Goal: Transaction & Acquisition: Register for event/course

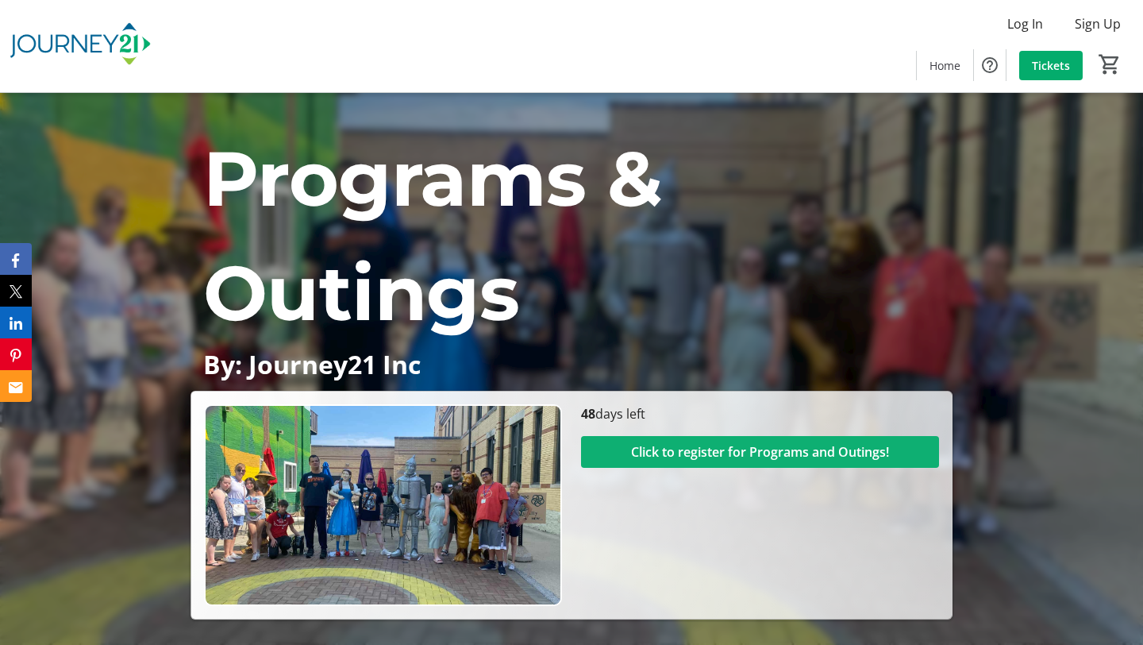
click at [759, 456] on span "Click to register for Programs and Outings!" at bounding box center [760, 451] width 258 height 19
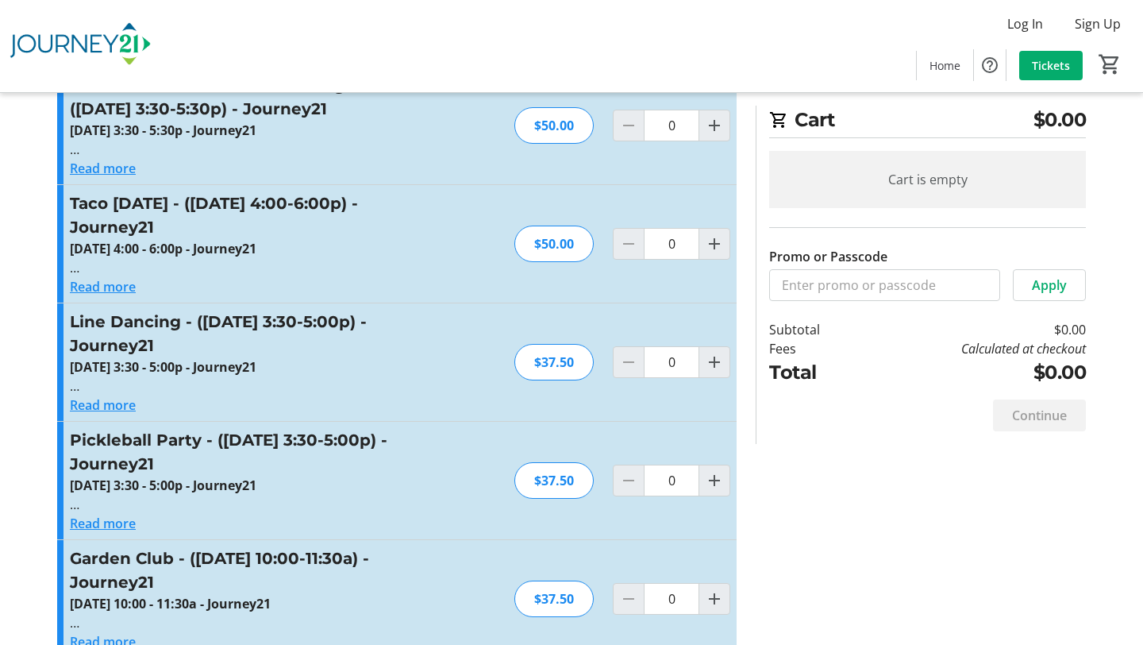
scroll to position [2550, 0]
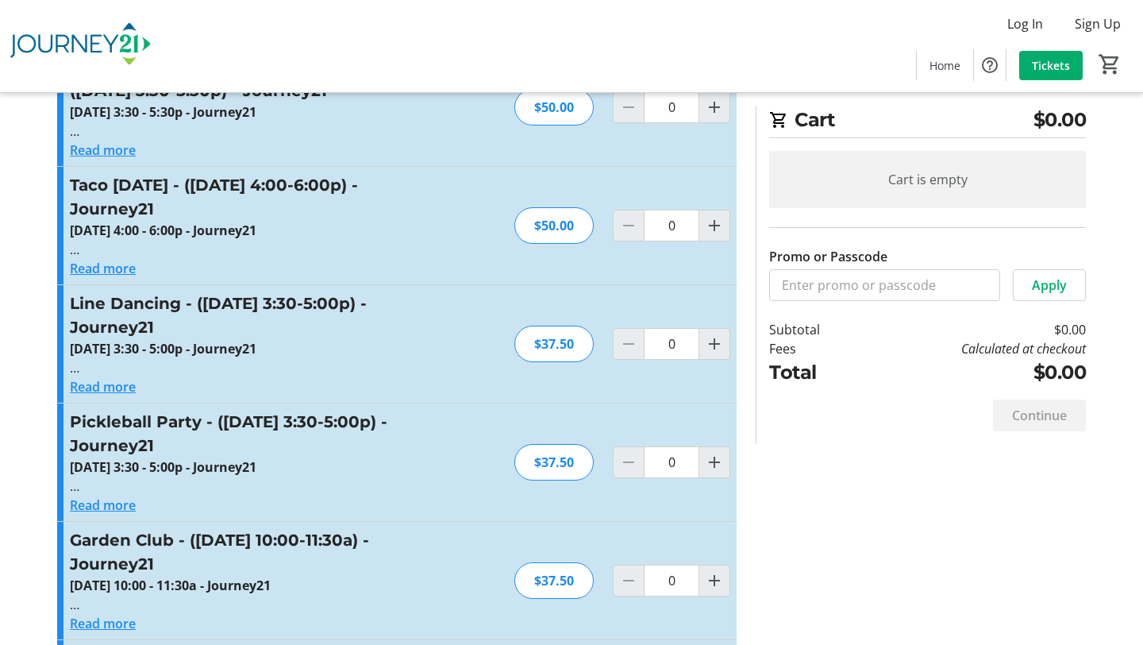
drag, startPoint x: 67, startPoint y: 180, endPoint x: 388, endPoint y: 180, distance: 320.7
click at [391, 181] on div "Taco [DATE] - ([DATE] 4:00-6:00p) - Journey21 [DATE] 4:00 - 6:00p - Journey21 T…" at bounding box center [396, 225] width 679 height 117
copy strong "[DATE] 4:00 - 6:00p - Journey21"
click at [125, 259] on button "Read more" at bounding box center [103, 268] width 66 height 19
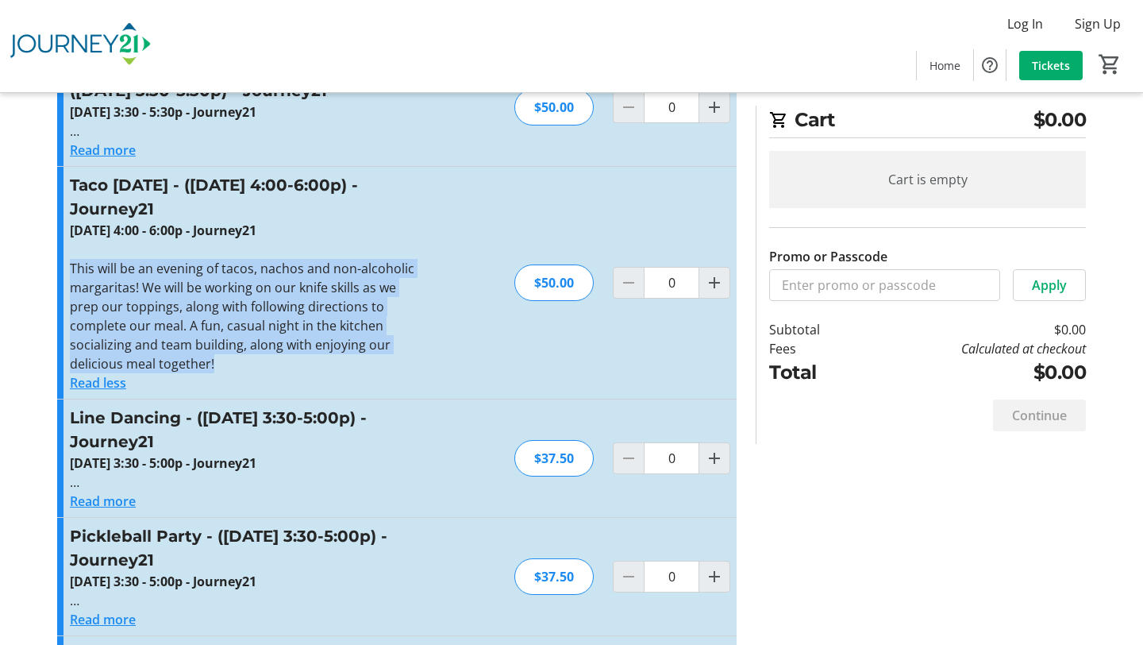
drag, startPoint x: 69, startPoint y: 220, endPoint x: 248, endPoint y: 311, distance: 201.3
click at [248, 311] on p "This will be an evening of tacos, nachos and non-alcoholic margaritas! We will …" at bounding box center [243, 316] width 347 height 114
copy p "This will be an evening of tacos, nachos and non-alcoholic margaritas! We will …"
click at [455, 239] on div "Taco [DATE] - ([DATE] 4:00-6:00p) - Journey21 [DATE] 4:00 - 6:00p - Journey21 T…" at bounding box center [396, 283] width 679 height 232
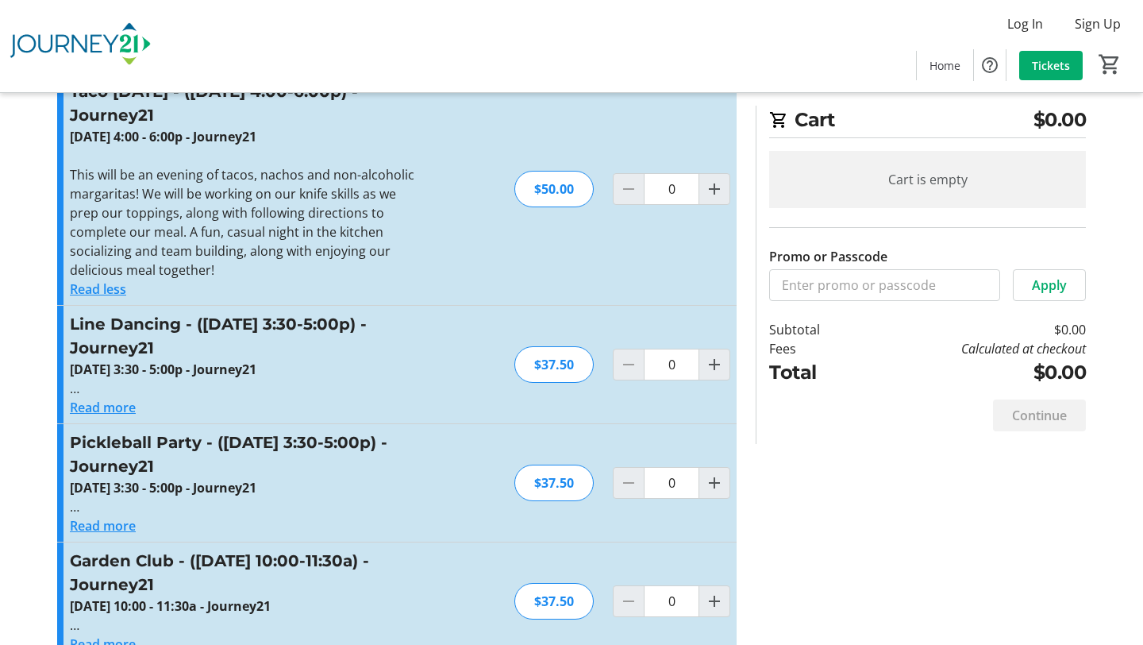
scroll to position [2651, 0]
